Goal: Book appointment/travel/reservation

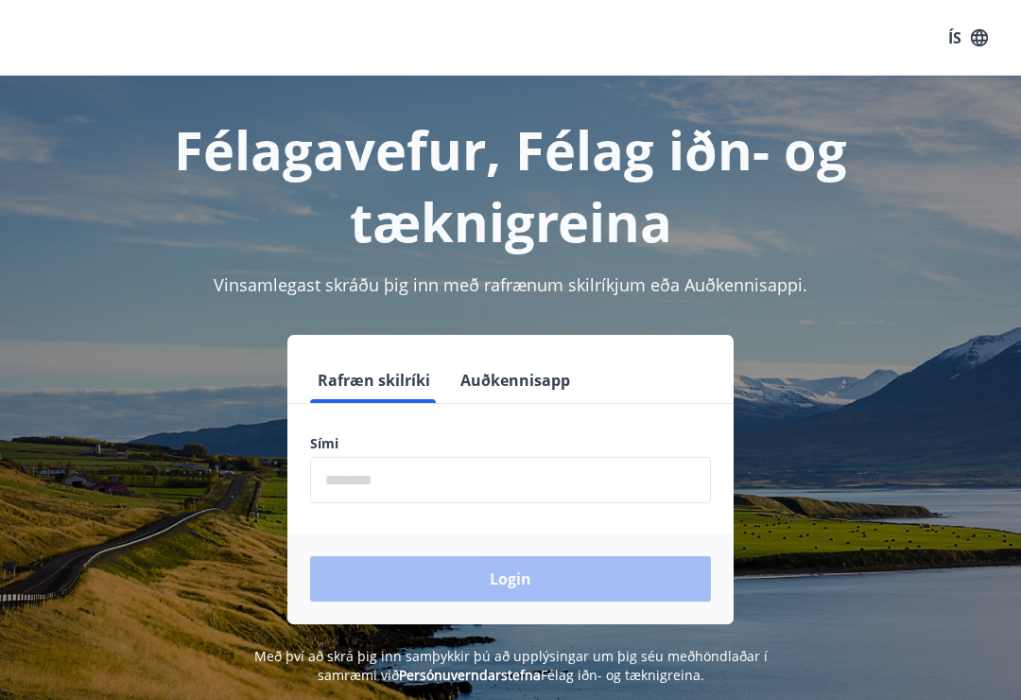
click at [419, 477] on input "phone" at bounding box center [510, 480] width 401 height 46
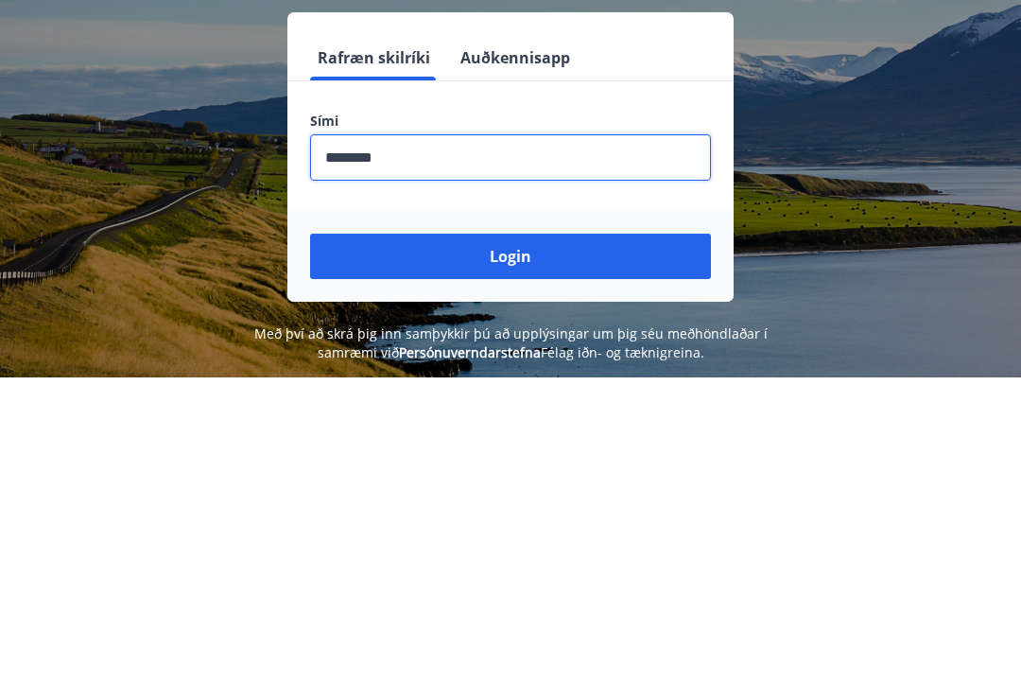
type input "********"
click at [528, 556] on button "Login" at bounding box center [510, 578] width 401 height 45
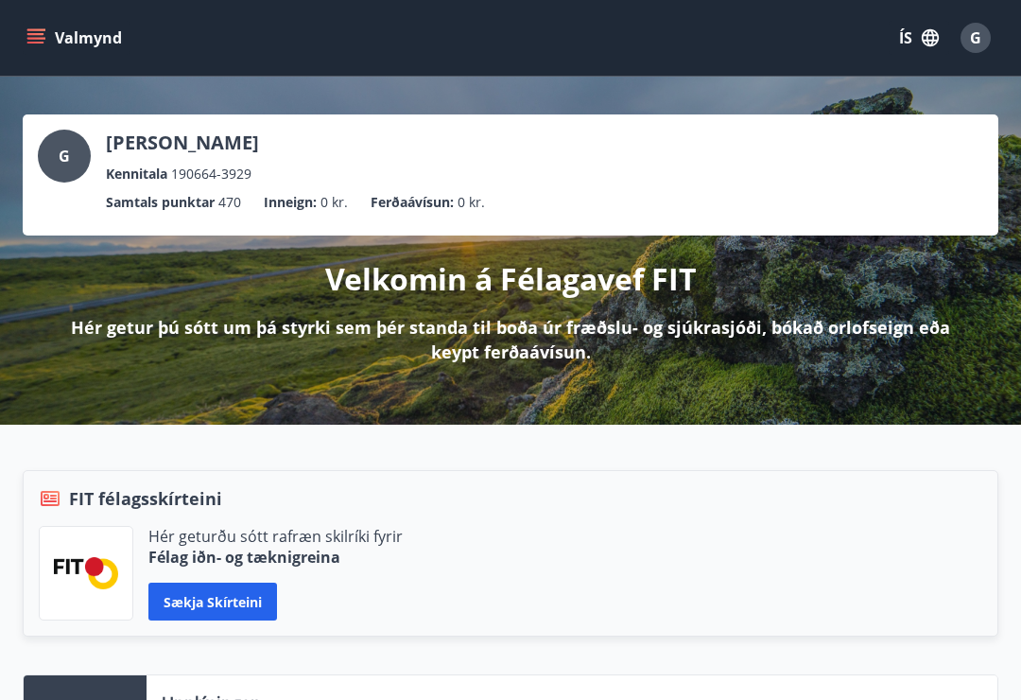
click at [36, 43] on icon "menu" at bounding box center [35, 43] width 17 height 2
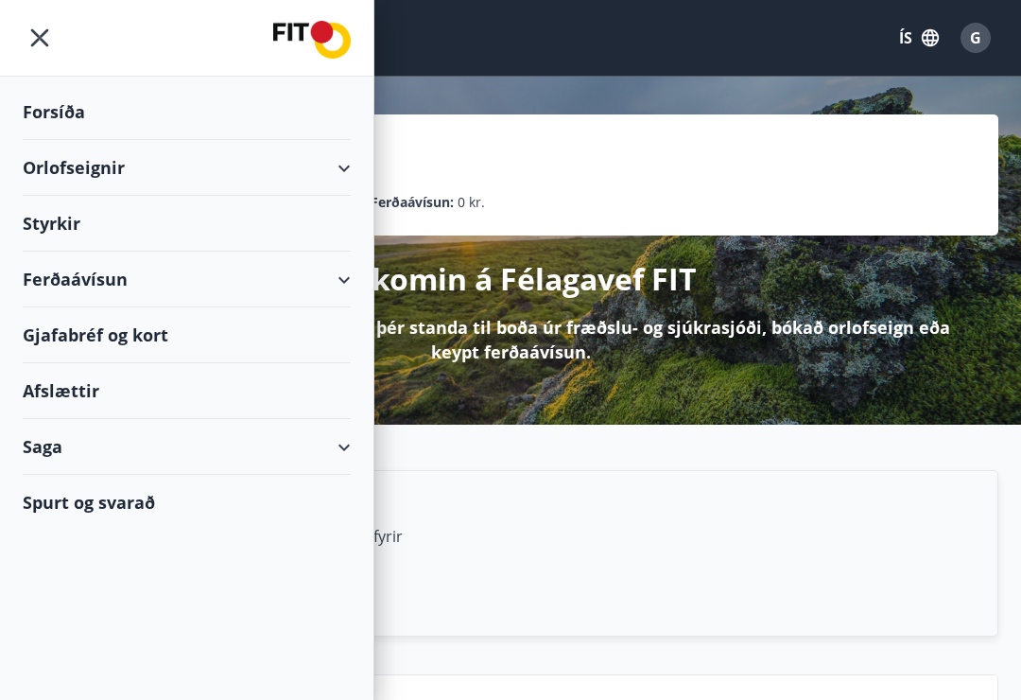
click at [117, 175] on div "Orlofseignir" at bounding box center [187, 168] width 328 height 56
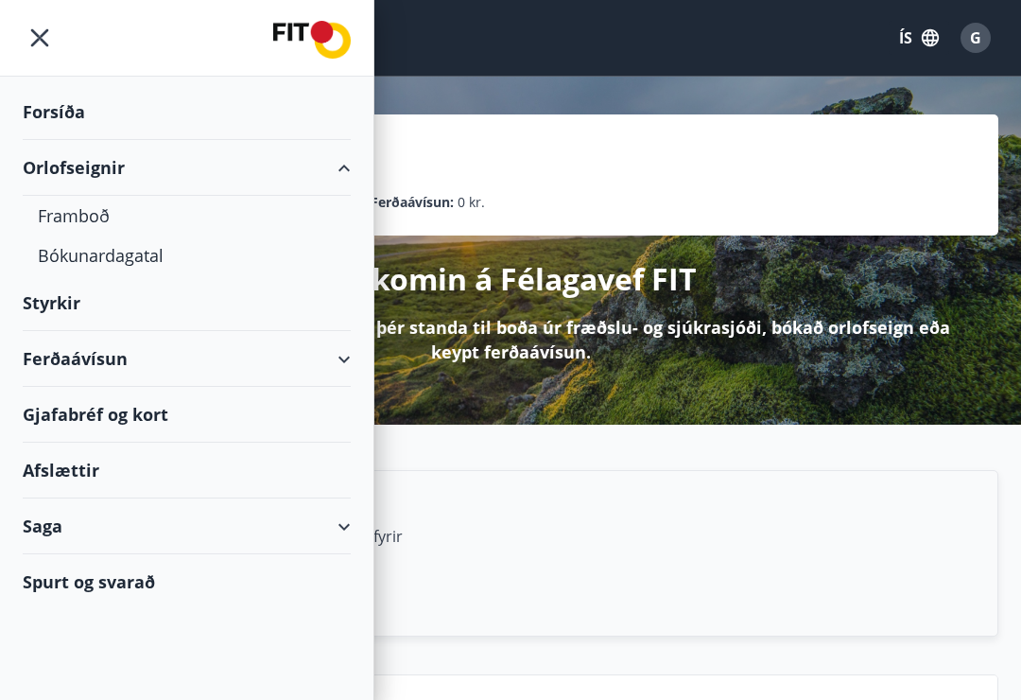
click at [115, 220] on div "Framboð" at bounding box center [187, 216] width 298 height 40
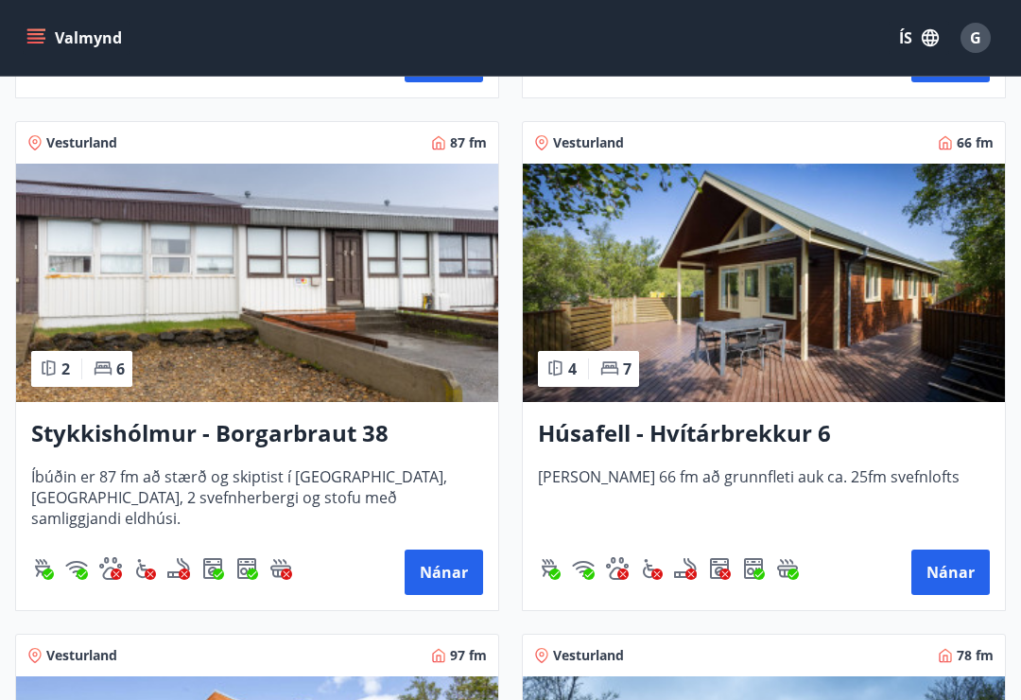
scroll to position [1333, 0]
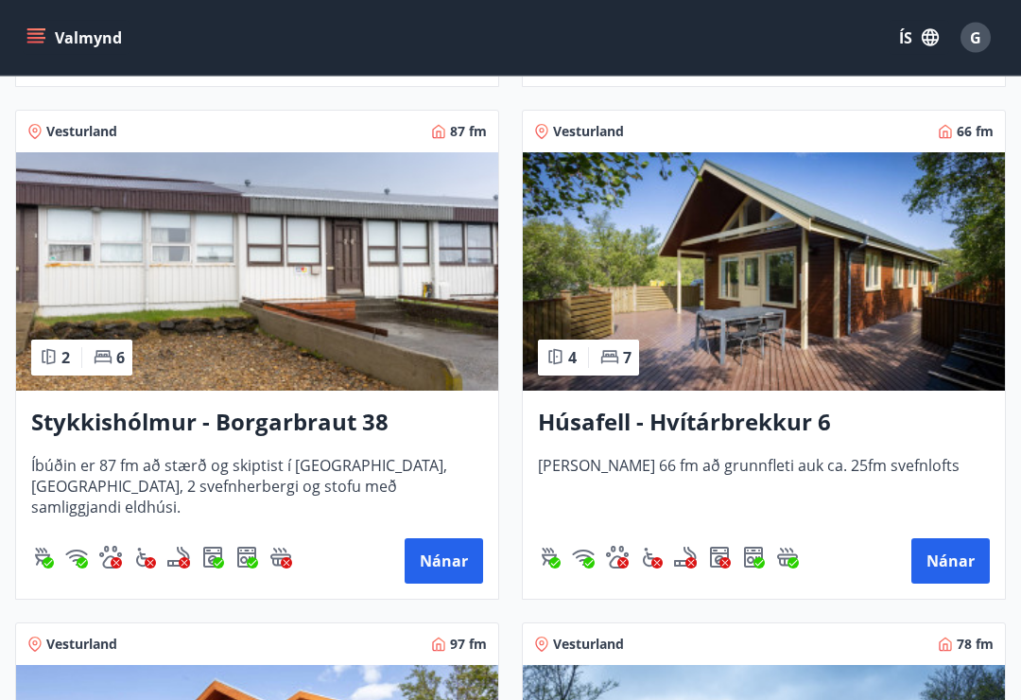
click at [962, 555] on button "Nánar" at bounding box center [950, 561] width 78 height 45
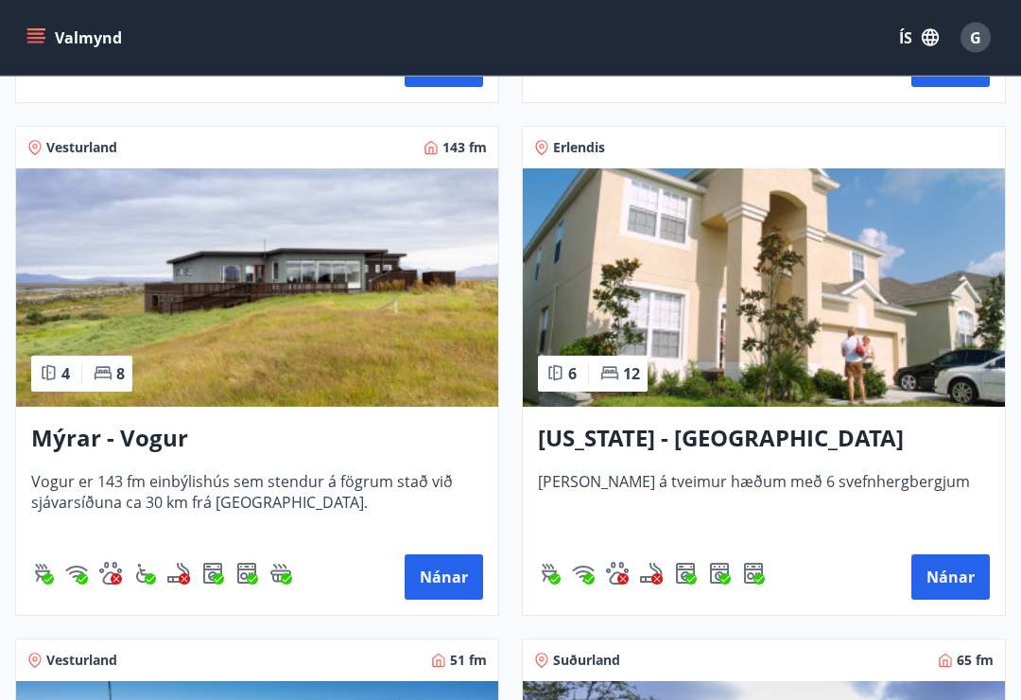
scroll to position [3352, 0]
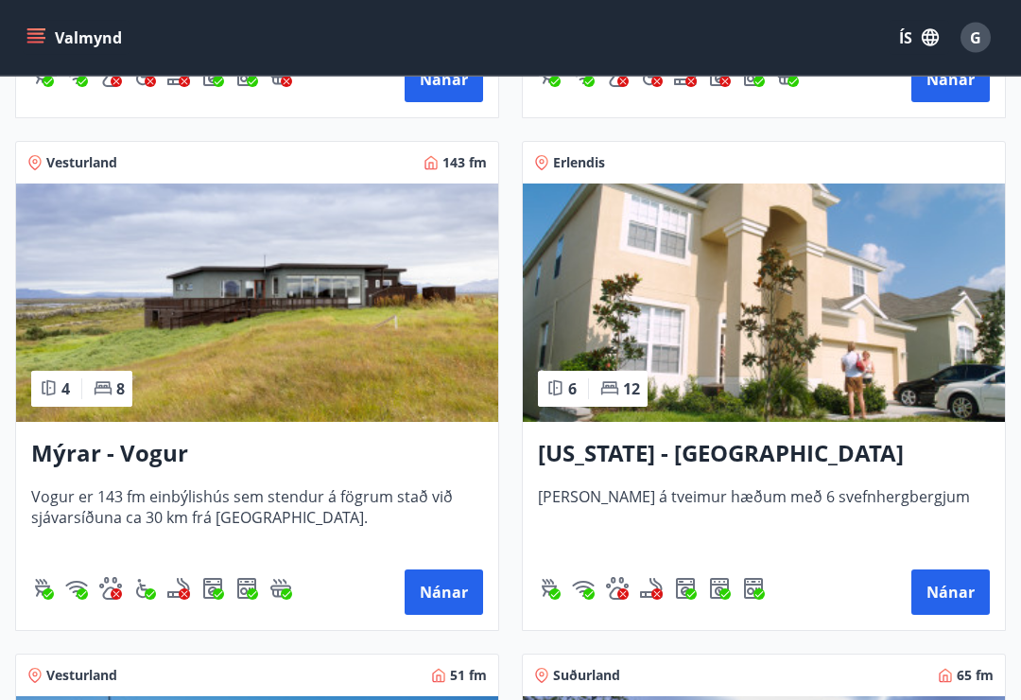
click at [460, 602] on button "Nánar" at bounding box center [444, 592] width 78 height 45
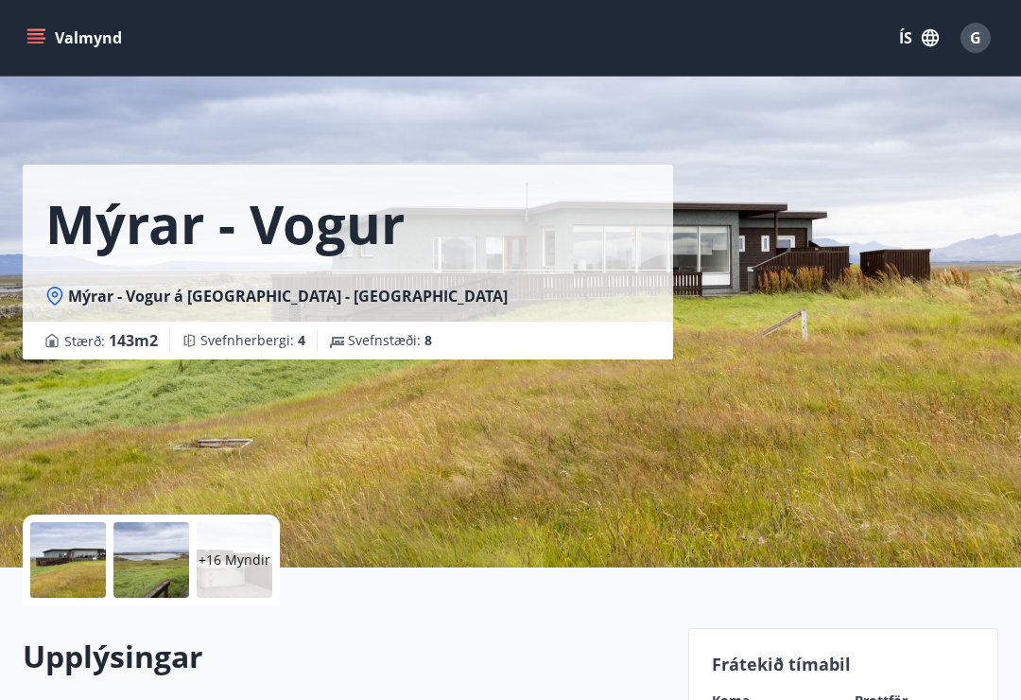
click at [82, 564] on div at bounding box center [68, 560] width 76 height 76
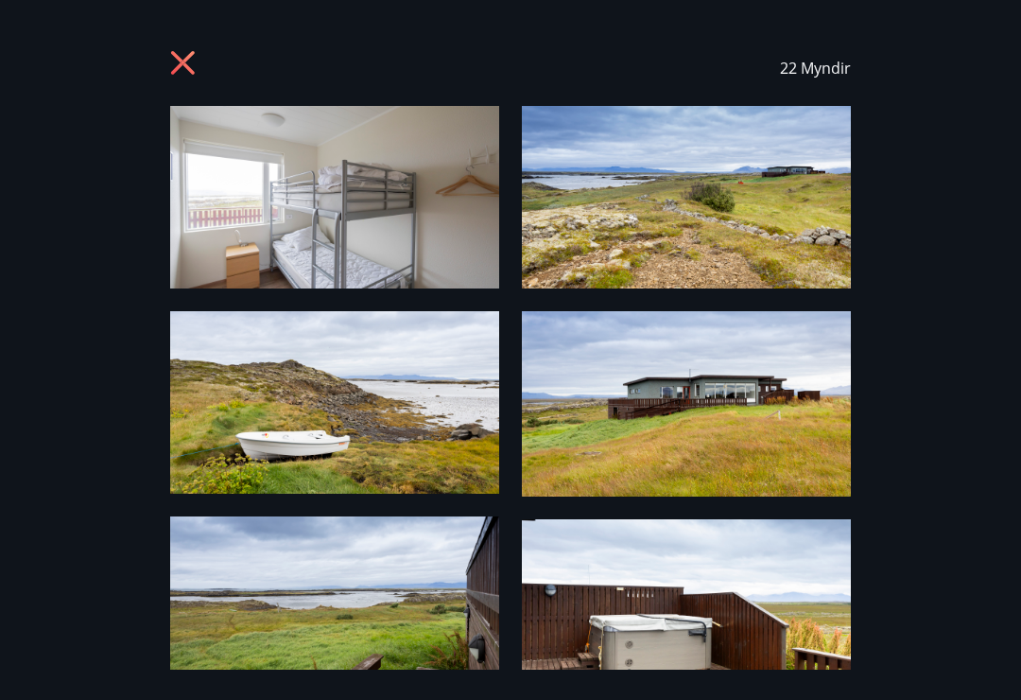
click at [382, 216] on img at bounding box center [334, 197] width 329 height 182
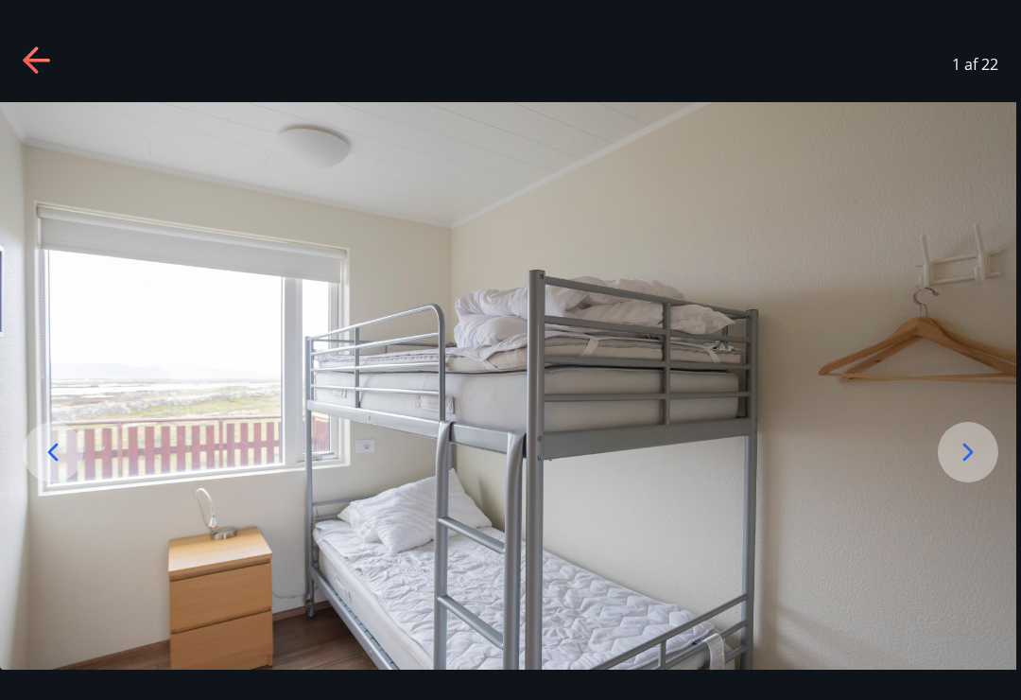
scroll to position [4, 0]
click at [976, 461] on icon at bounding box center [968, 452] width 30 height 30
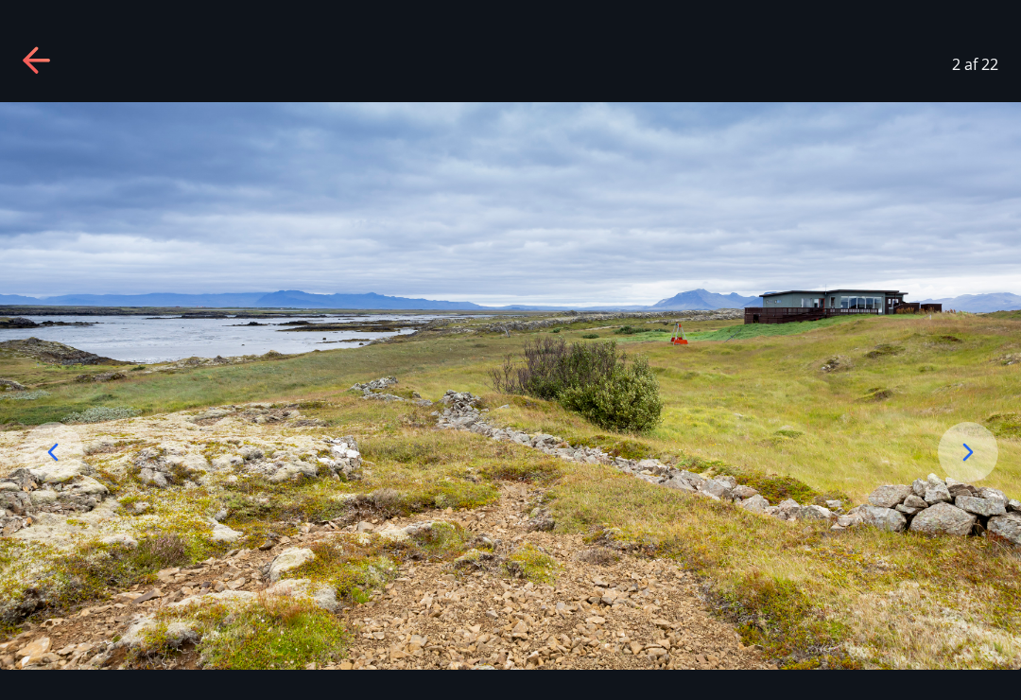
click at [982, 460] on icon at bounding box center [968, 452] width 30 height 30
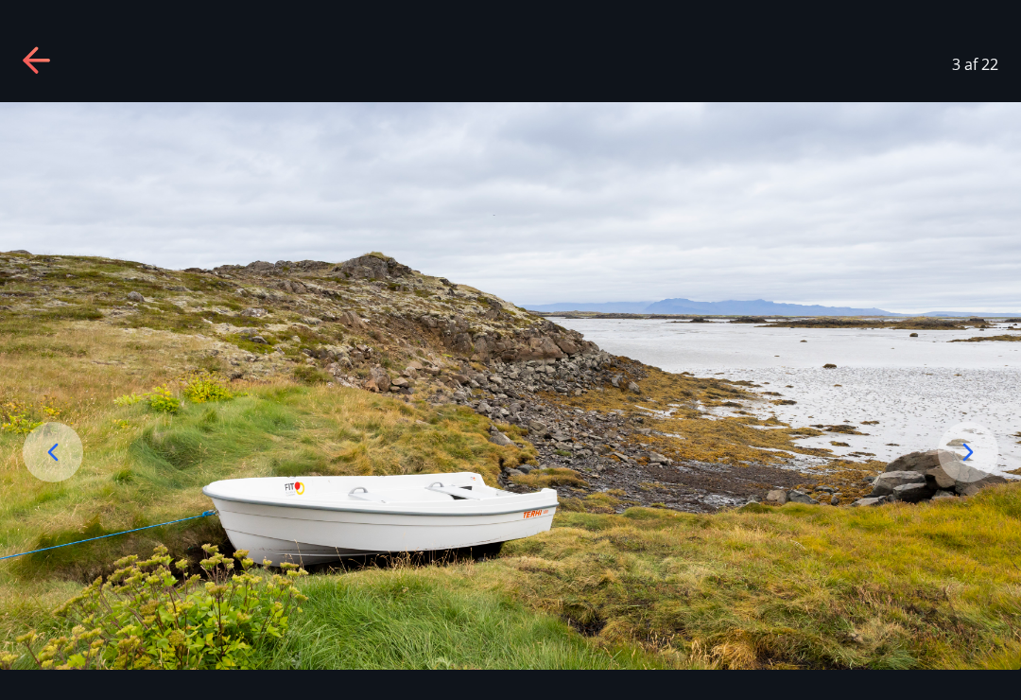
click at [981, 463] on icon at bounding box center [968, 452] width 30 height 30
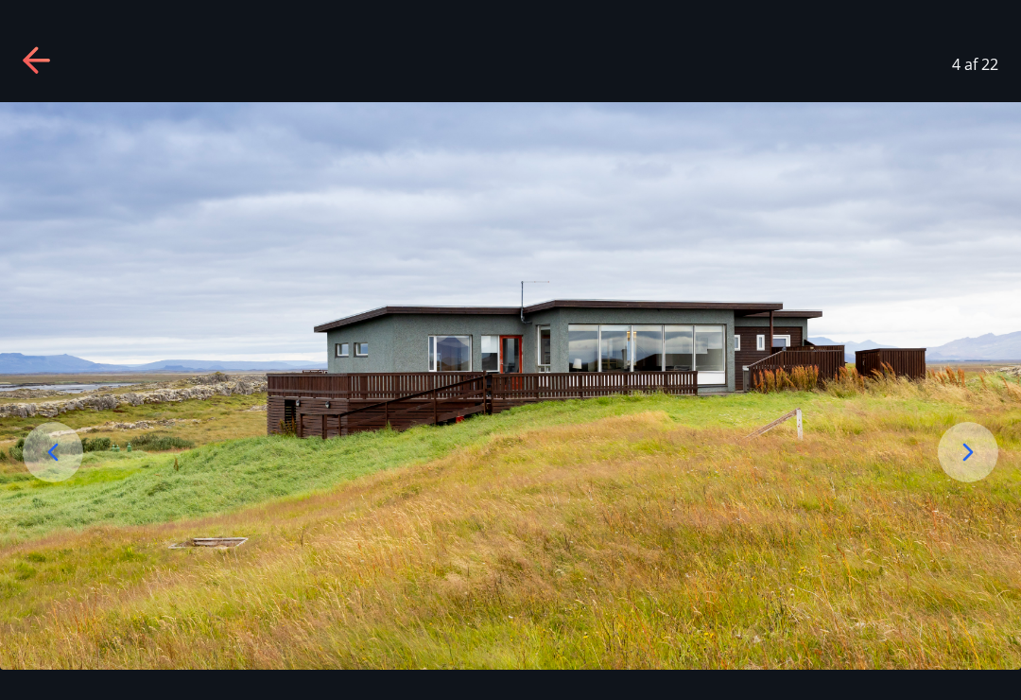
click at [992, 452] on div at bounding box center [968, 452] width 61 height 61
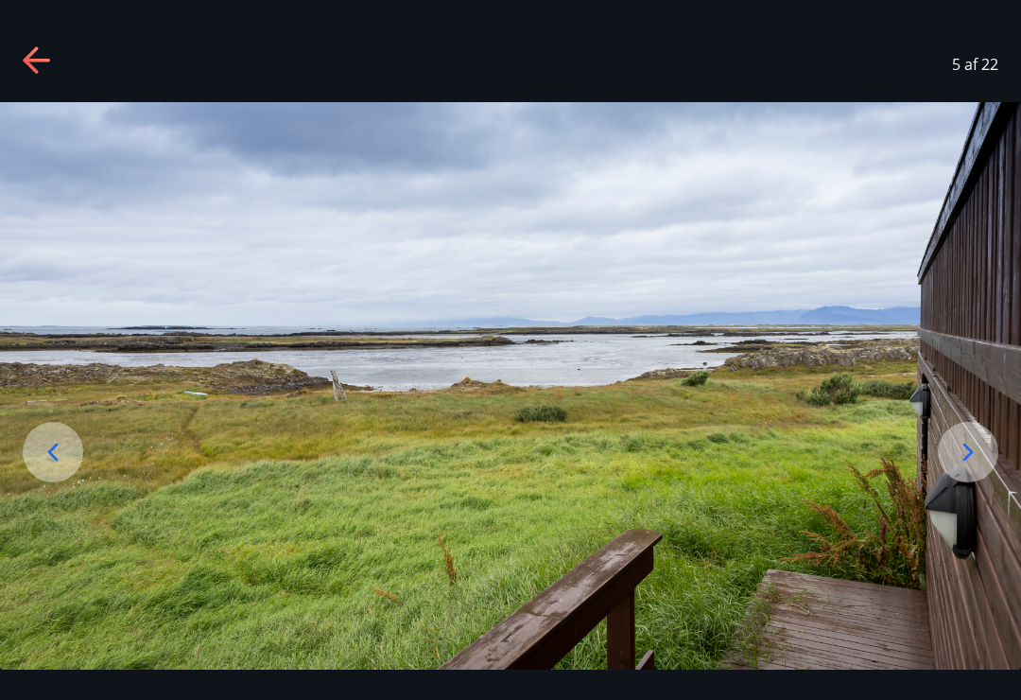
click at [983, 456] on icon at bounding box center [968, 452] width 30 height 30
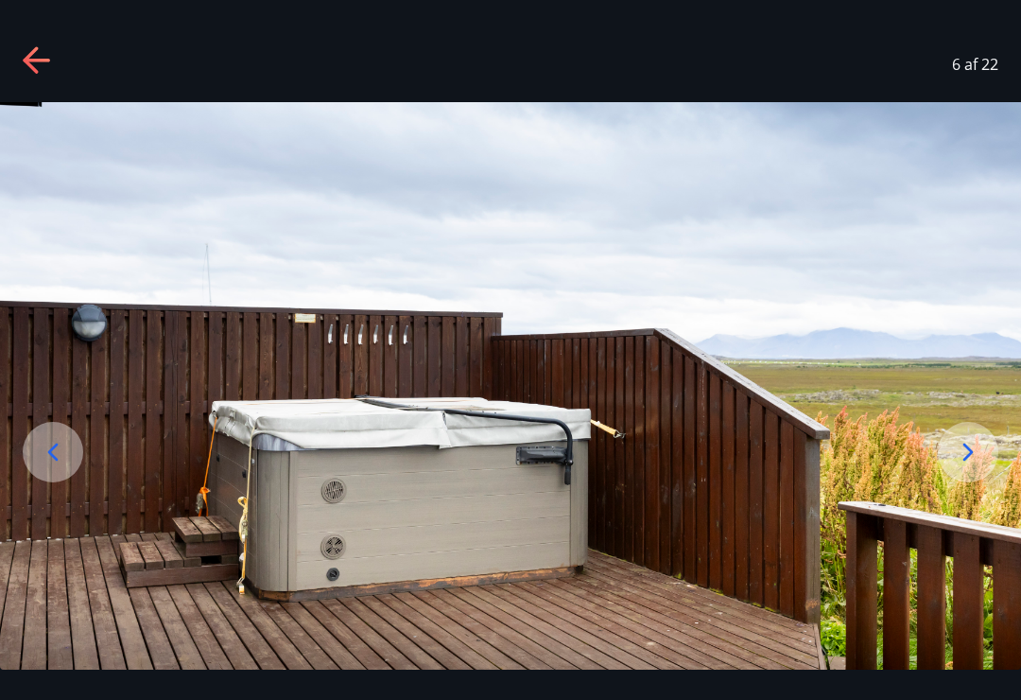
click at [991, 451] on div at bounding box center [968, 452] width 61 height 61
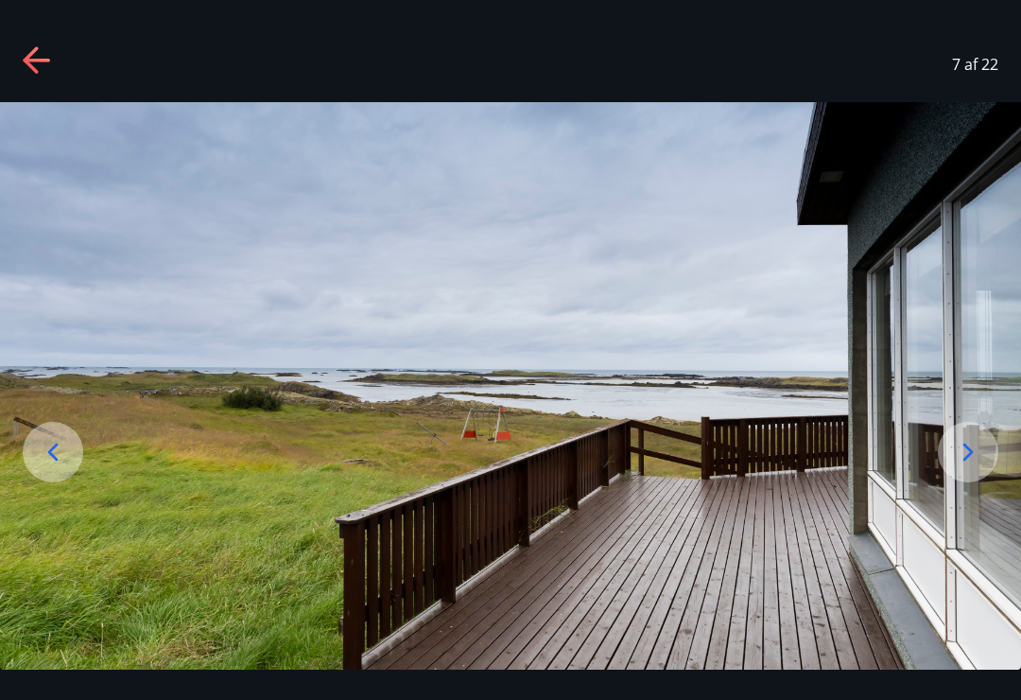
click at [988, 461] on div at bounding box center [968, 452] width 61 height 61
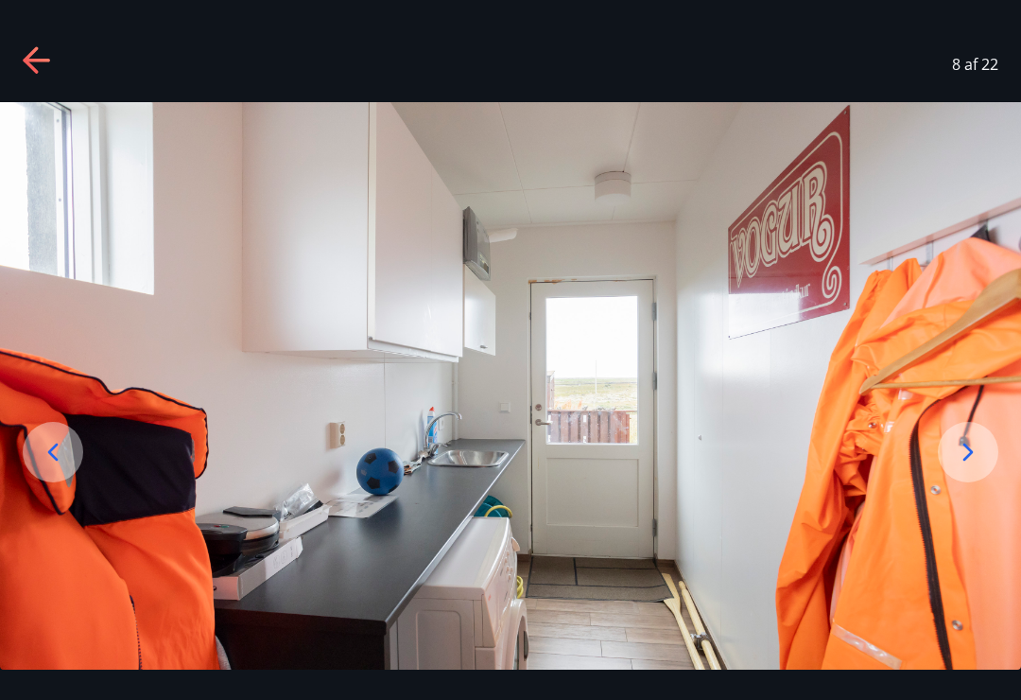
click at [986, 459] on div at bounding box center [968, 452] width 61 height 61
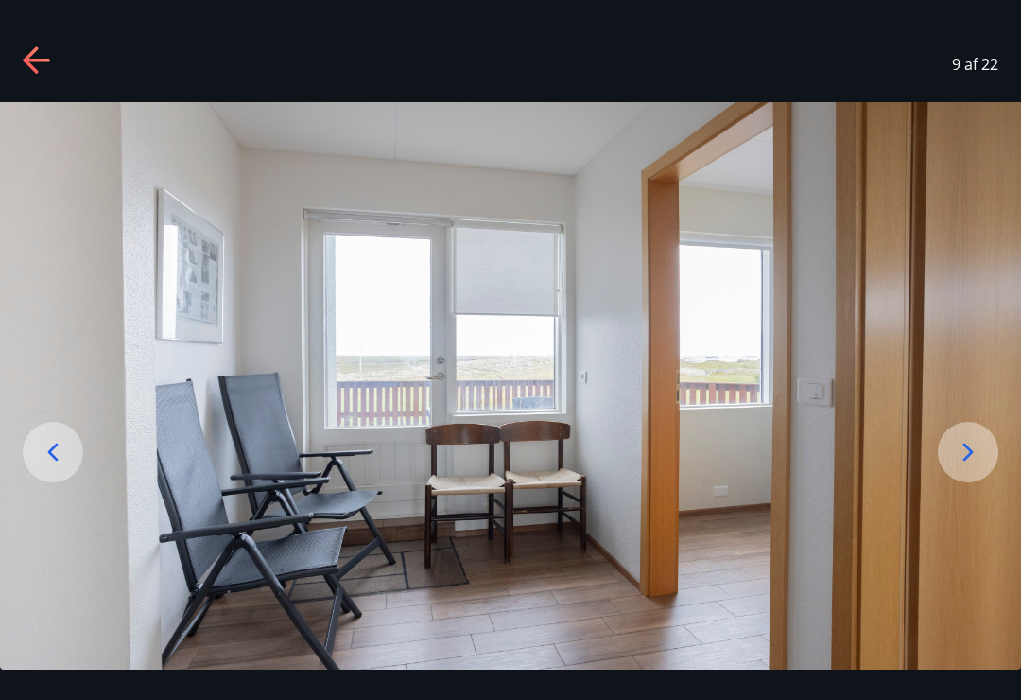
click at [993, 459] on div at bounding box center [968, 452] width 61 height 61
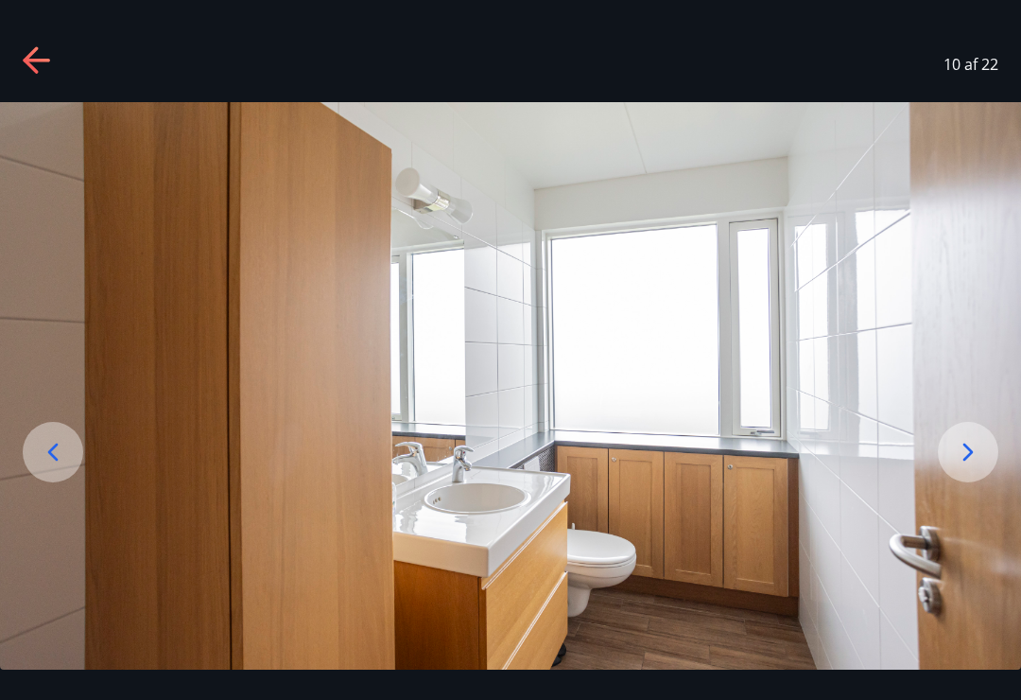
click at [989, 459] on div at bounding box center [968, 452] width 61 height 61
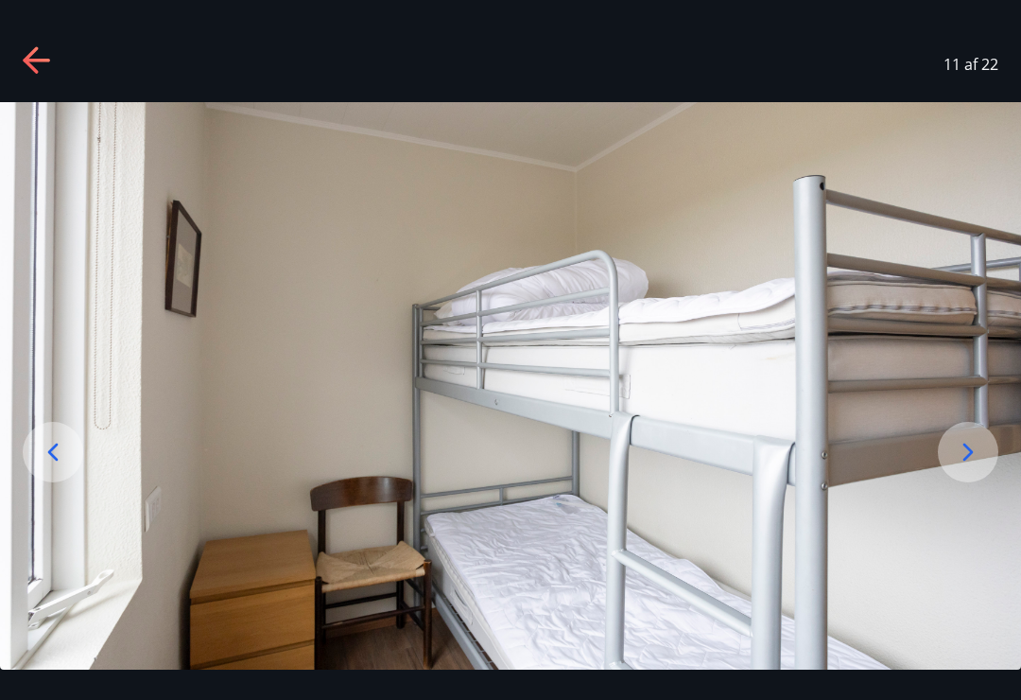
click at [995, 452] on div at bounding box center [968, 452] width 61 height 61
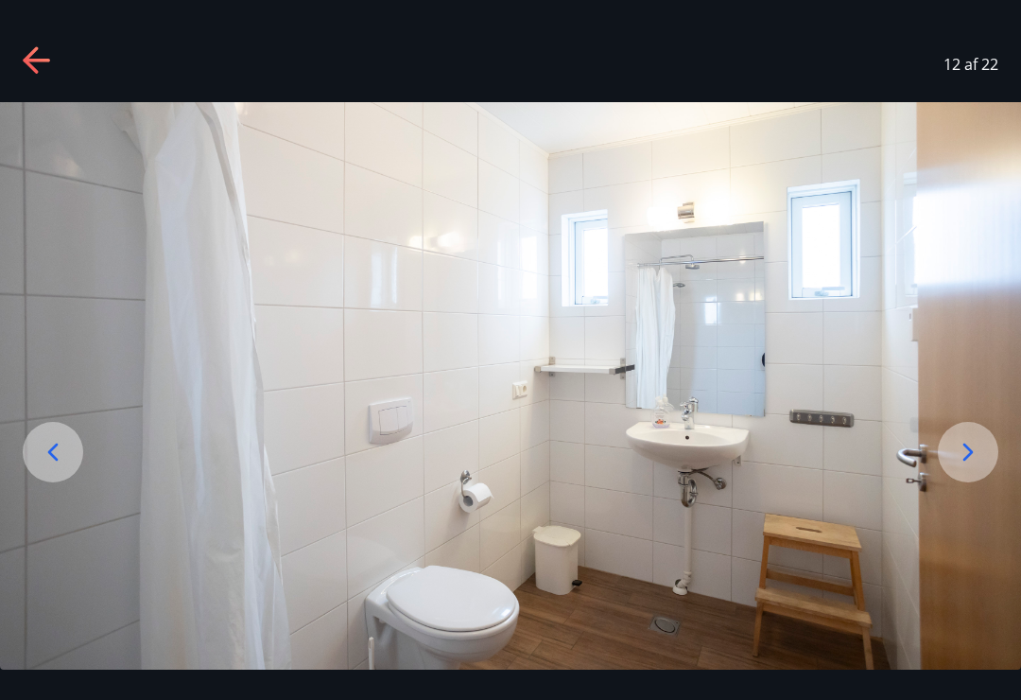
click at [996, 449] on img at bounding box center [510, 385] width 1021 height 567
click at [984, 461] on div at bounding box center [968, 452] width 61 height 61
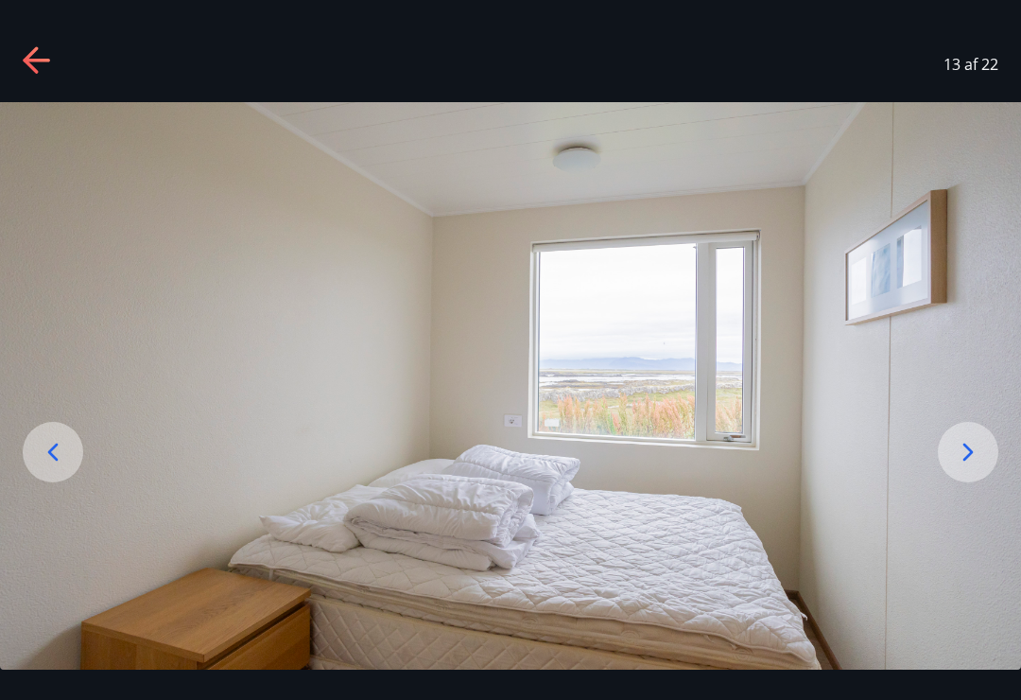
click at [986, 465] on div at bounding box center [968, 452] width 61 height 61
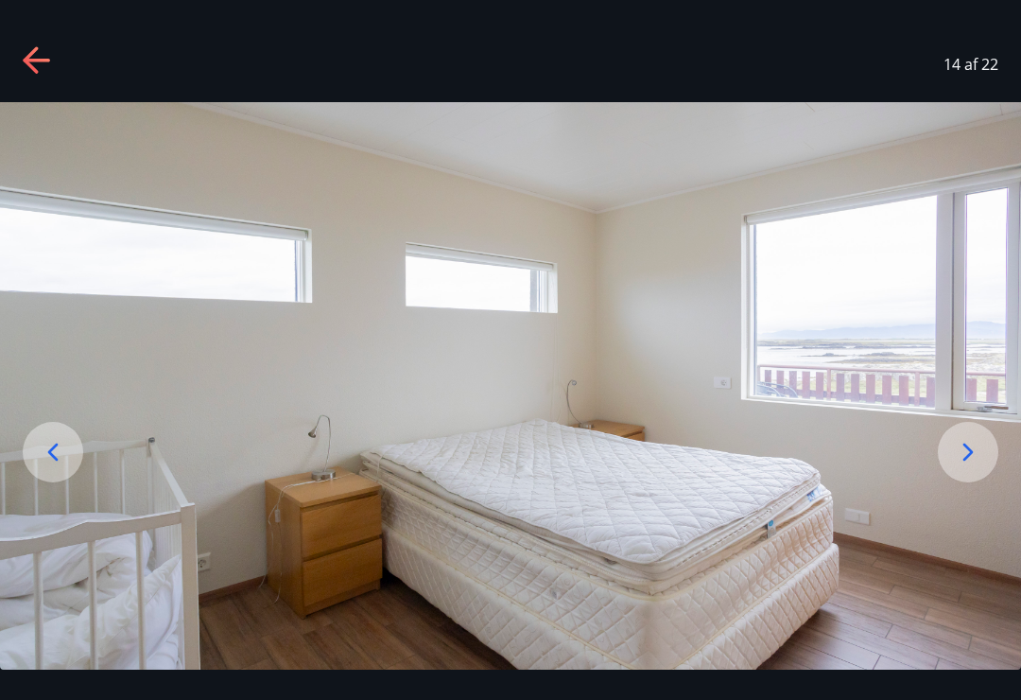
click at [991, 459] on div at bounding box center [968, 452] width 61 height 61
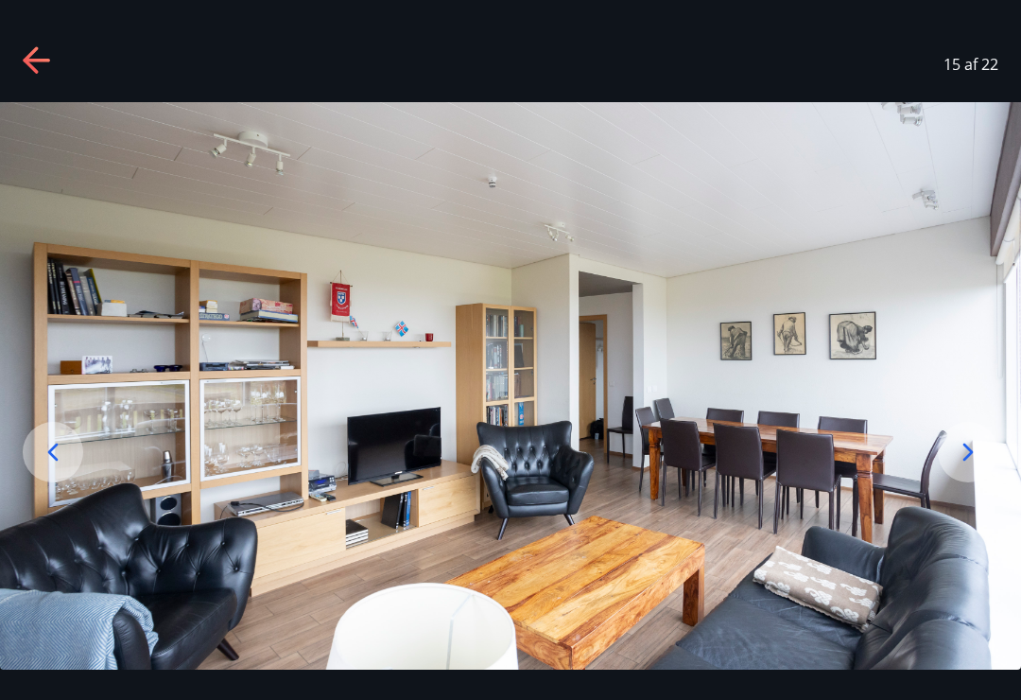
click at [989, 454] on div at bounding box center [968, 452] width 61 height 61
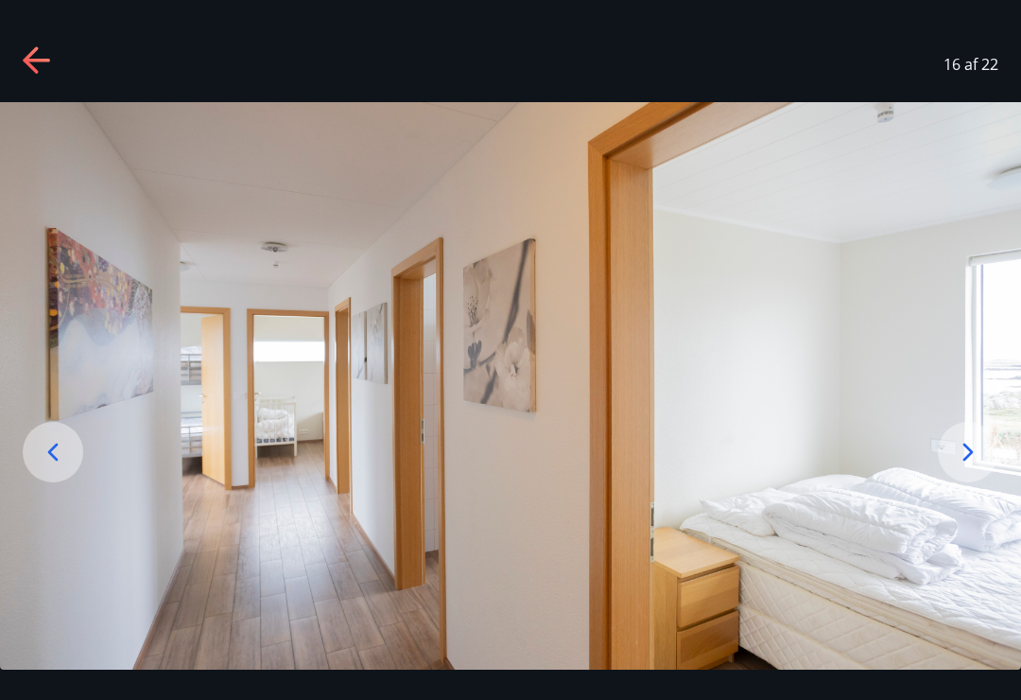
click at [40, 59] on icon at bounding box center [36, 61] width 26 height 4
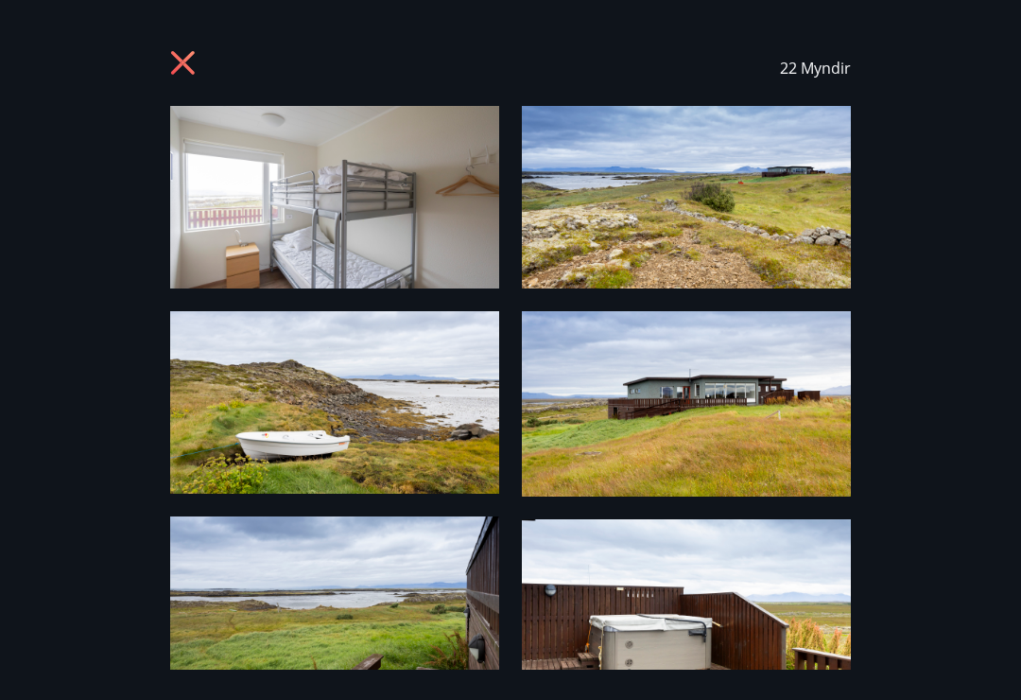
click at [197, 64] on icon at bounding box center [185, 65] width 30 height 30
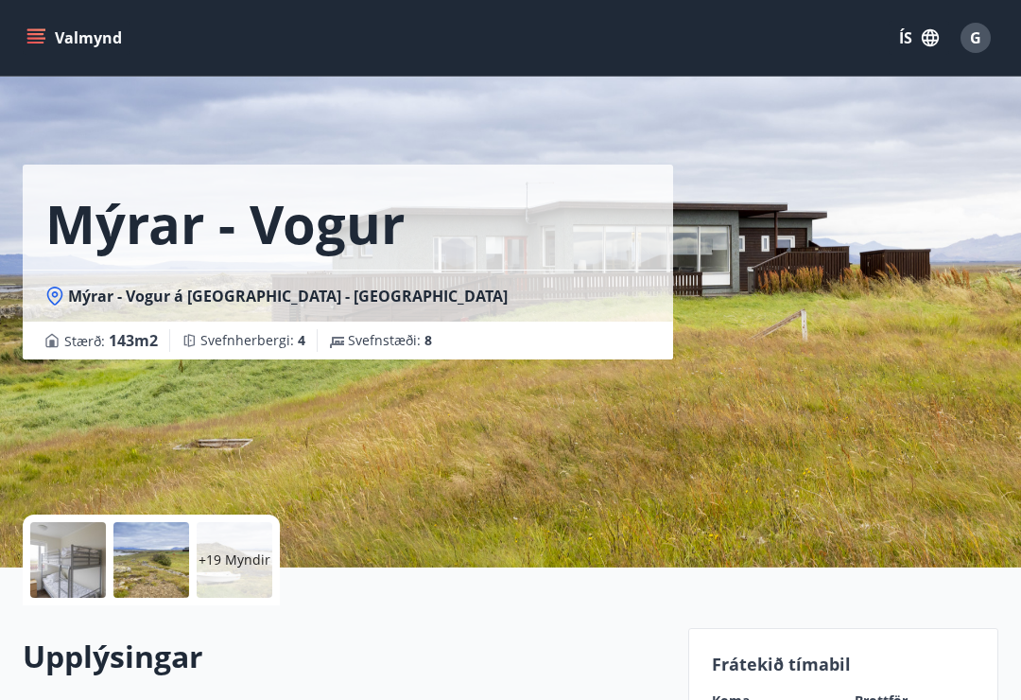
click at [984, 36] on div "G" at bounding box center [976, 38] width 30 height 30
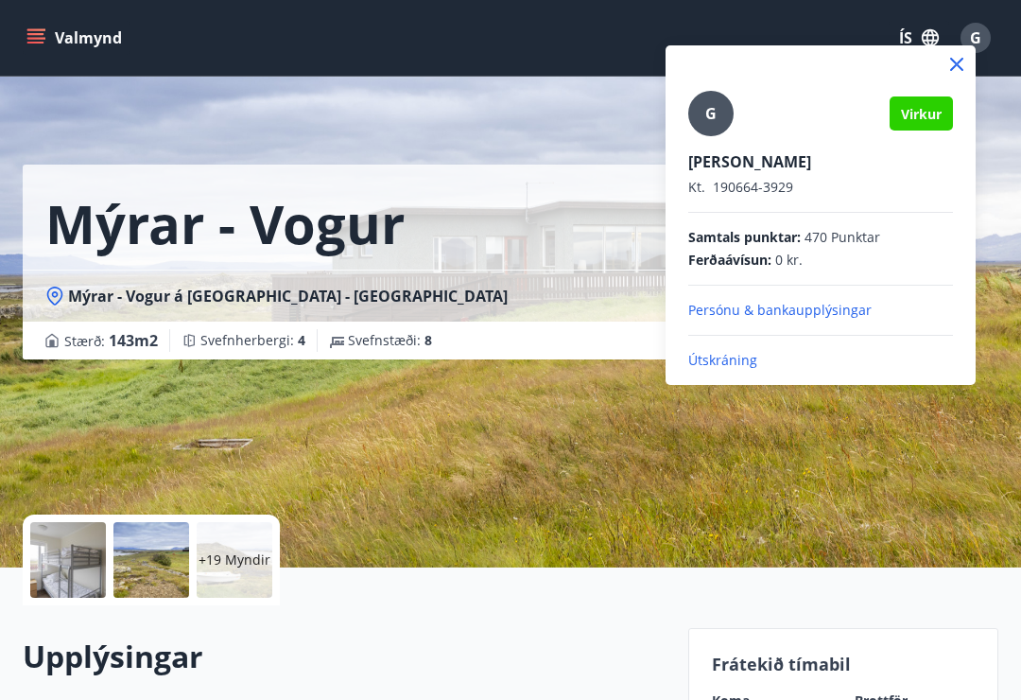
click at [753, 366] on p "Útskráning" at bounding box center [820, 360] width 265 height 19
